Goal: Navigation & Orientation: Find specific page/section

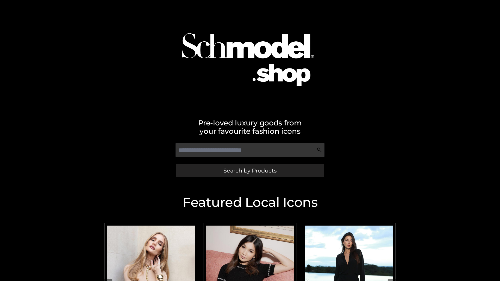
click at [250, 170] on span "Search by Products" at bounding box center [249, 170] width 53 height 5
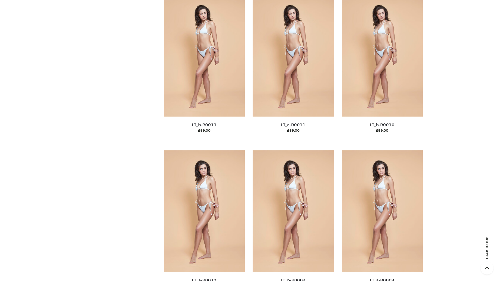
scroll to position [2337, 0]
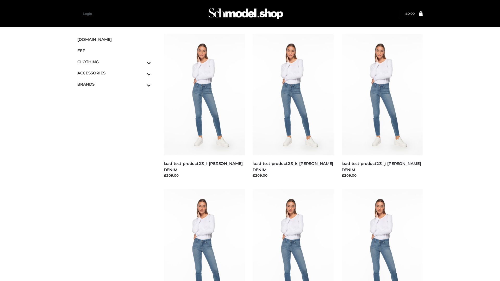
scroll to position [456, 0]
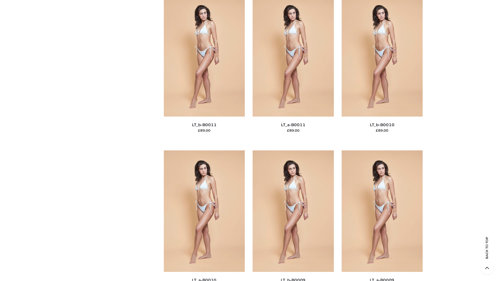
scroll to position [2337, 0]
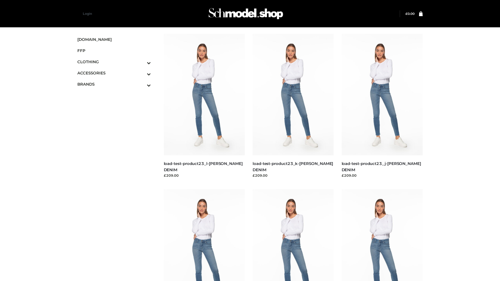
scroll to position [456, 0]
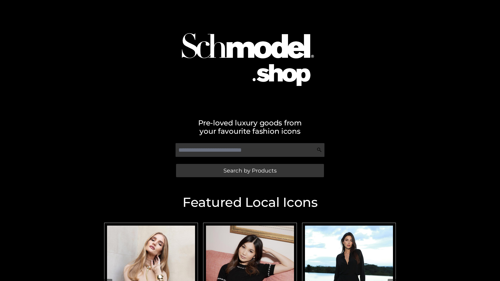
click at [250, 170] on span "Search by Products" at bounding box center [249, 170] width 53 height 5
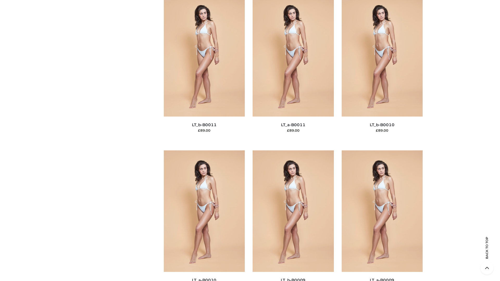
scroll to position [2337, 0]
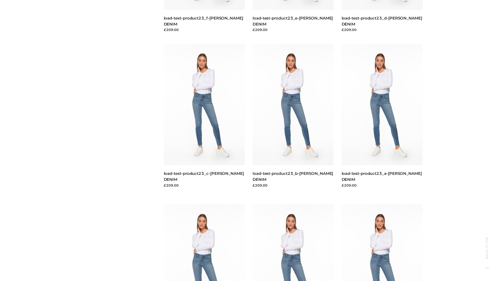
scroll to position [456, 0]
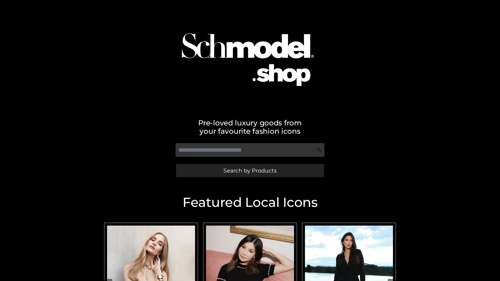
click at [250, 170] on span "Search by Products" at bounding box center [249, 170] width 53 height 5
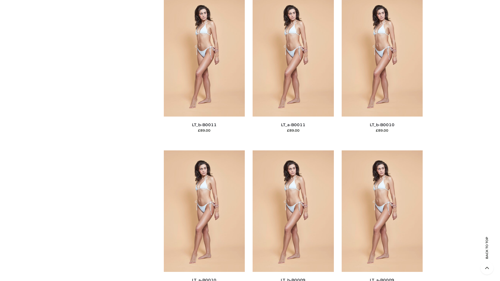
scroll to position [2337, 0]
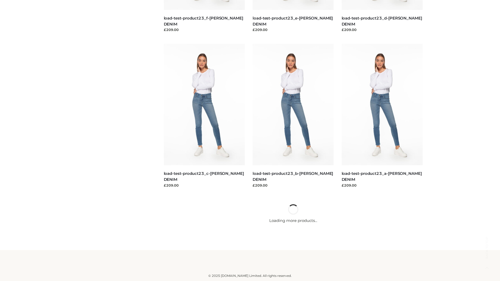
scroll to position [456, 0]
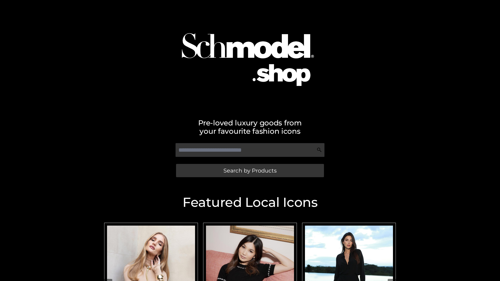
click at [250, 170] on span "Search by Products" at bounding box center [249, 170] width 53 height 5
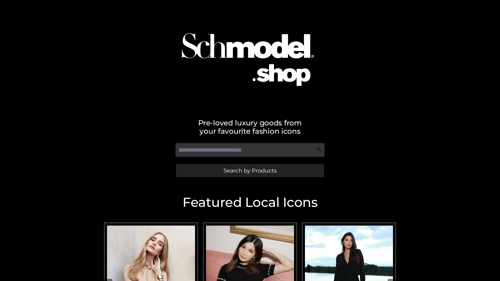
click at [250, 170] on span "Search by Products" at bounding box center [249, 170] width 53 height 5
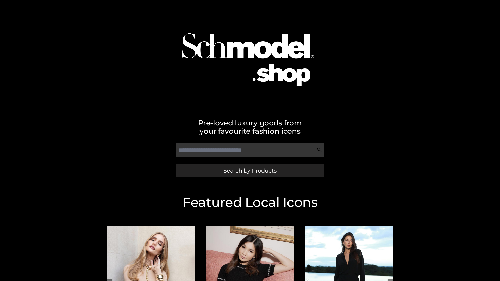
click at [250, 170] on span "Search by Products" at bounding box center [249, 170] width 53 height 5
